Goal: Check status: Check status

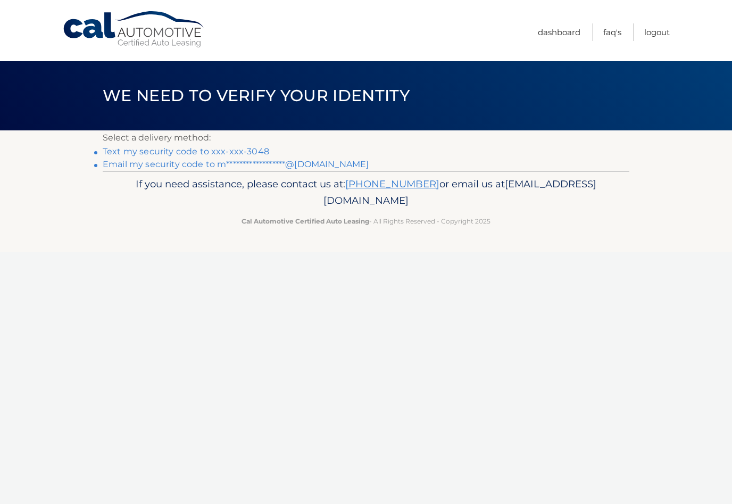
click at [252, 156] on link "Text my security code to xxx-xxx-3048" at bounding box center [186, 151] width 167 height 10
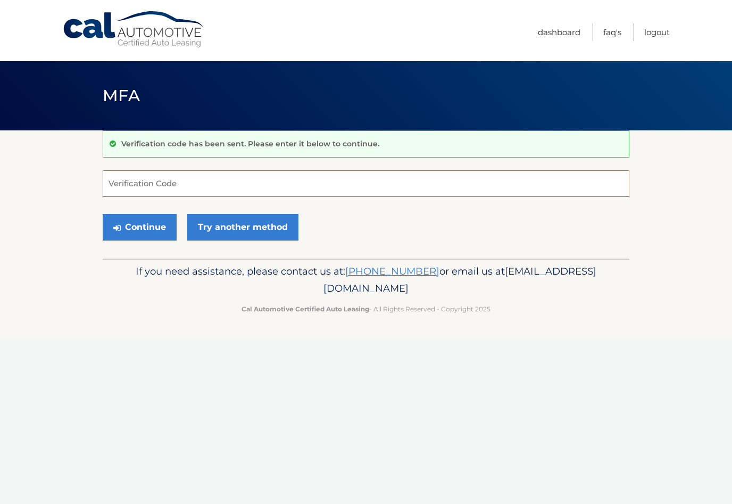
click at [342, 186] on input "Verification Code" at bounding box center [366, 183] width 527 height 27
click at [325, 191] on input "Verification Code" at bounding box center [366, 183] width 527 height 27
type input "505982"
click at [148, 228] on button "Continue" at bounding box center [140, 227] width 74 height 27
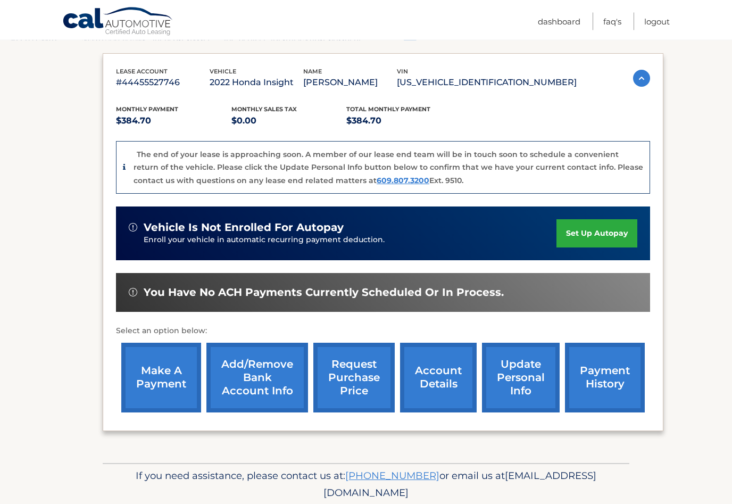
scroll to position [184, 0]
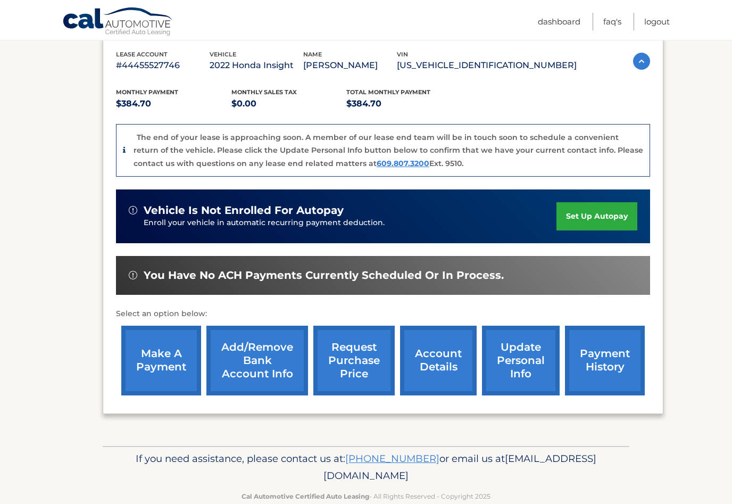
click at [444, 360] on link "account details" at bounding box center [438, 361] width 77 height 70
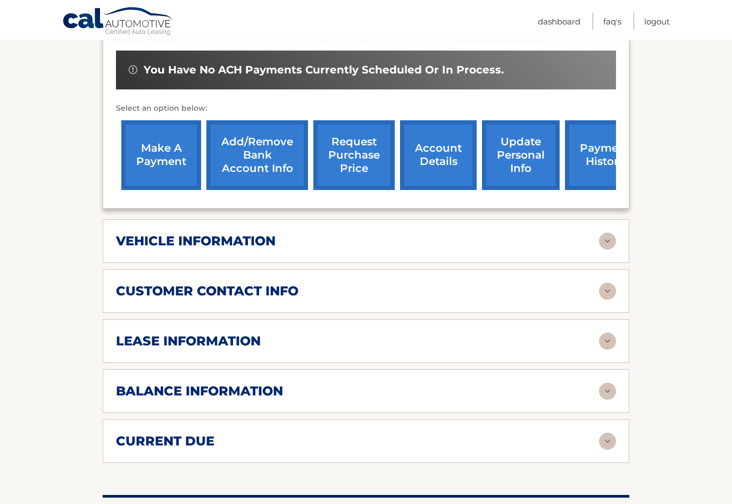
scroll to position [353, 0]
click at [342, 333] on div "lease information" at bounding box center [357, 341] width 483 height 16
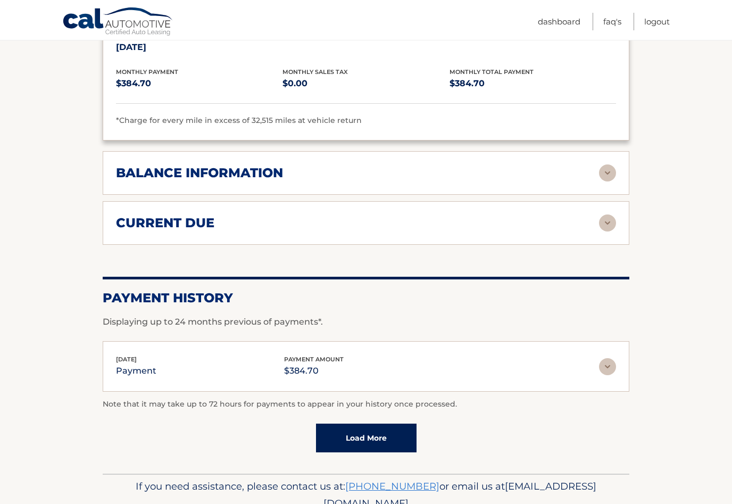
scroll to position [781, 0]
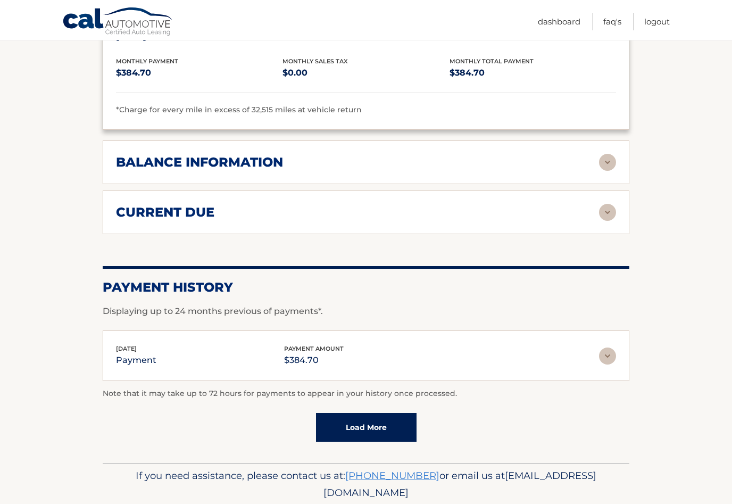
click at [384, 416] on link "Load More" at bounding box center [366, 427] width 101 height 29
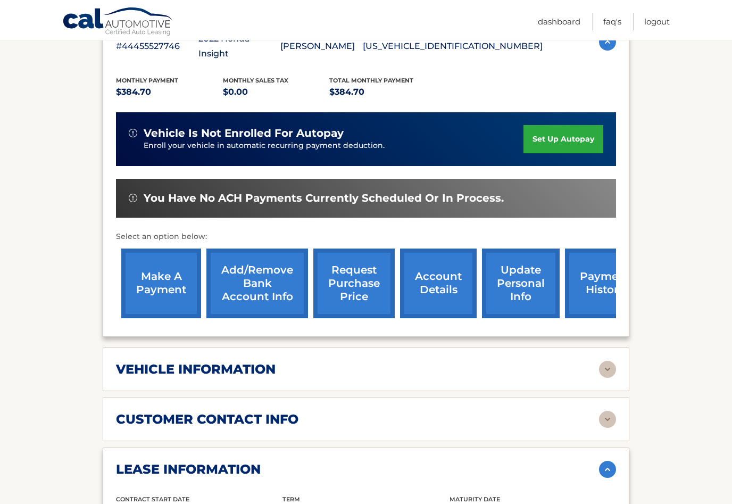
scroll to position [224, 0]
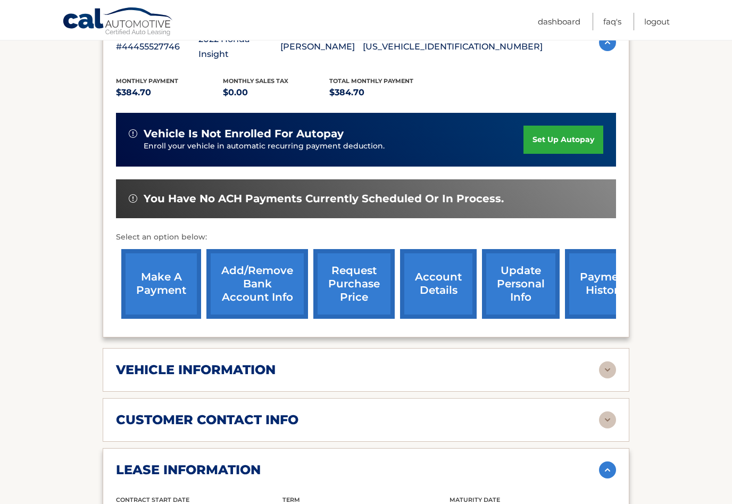
click at [479, 362] on div "vehicle information" at bounding box center [357, 370] width 483 height 16
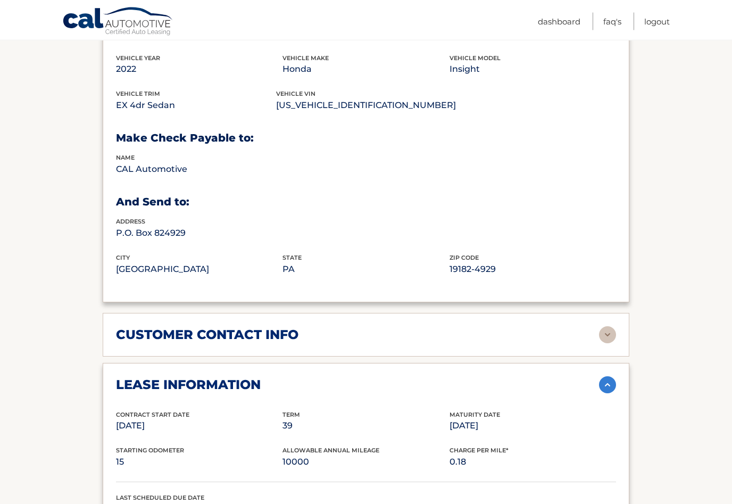
scroll to position [566, 0]
click at [527, 327] on div "customer contact info" at bounding box center [357, 335] width 483 height 16
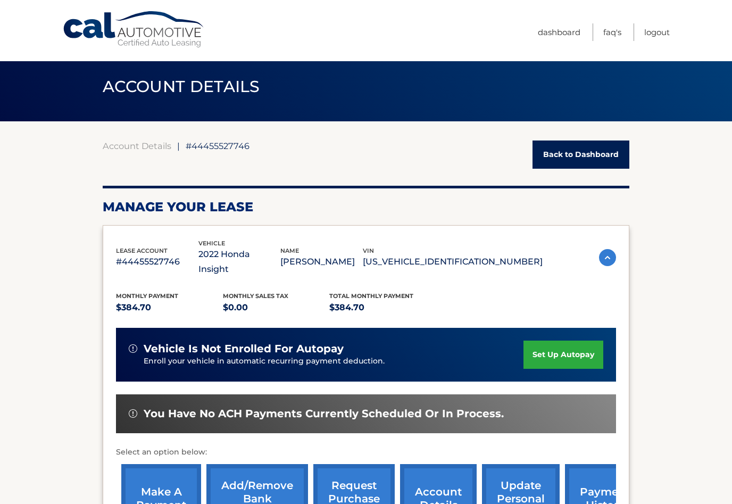
scroll to position [0, 0]
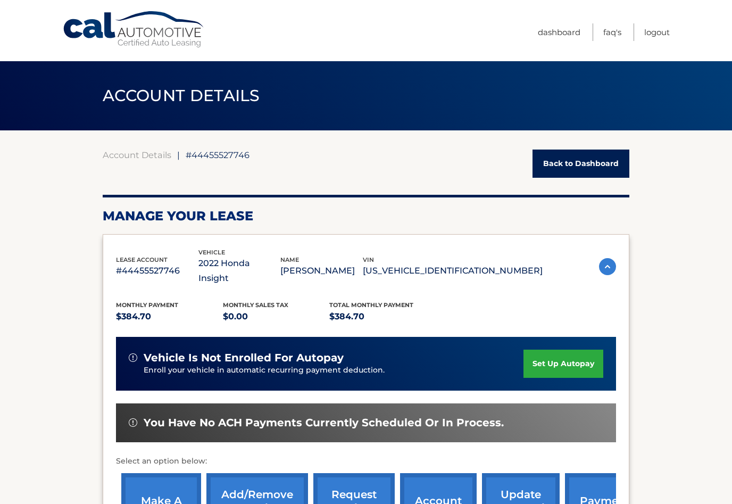
click at [224, 157] on span "#44455527746" at bounding box center [218, 155] width 64 height 11
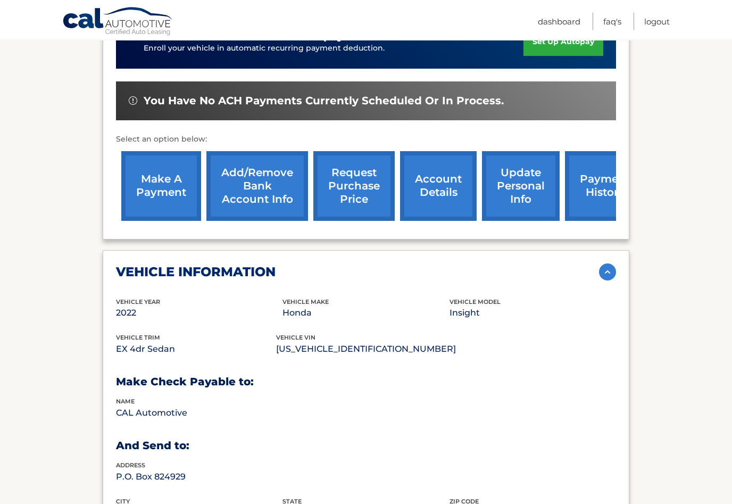
scroll to position [330, 0]
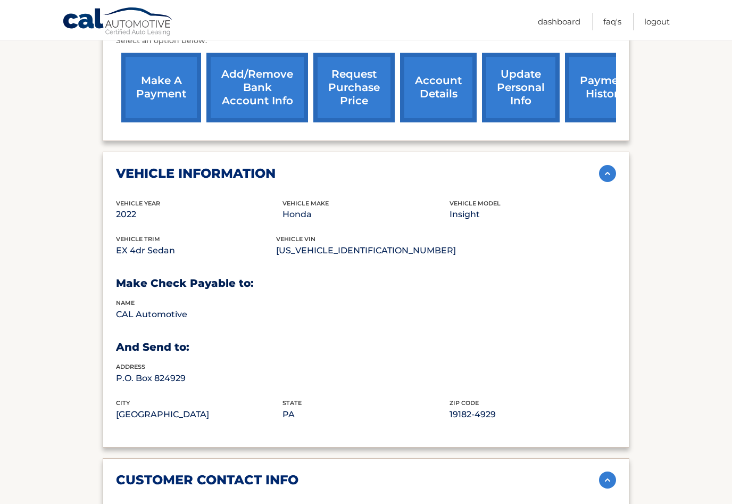
scroll to position [419, 0]
